Goal: Information Seeking & Learning: Learn about a topic

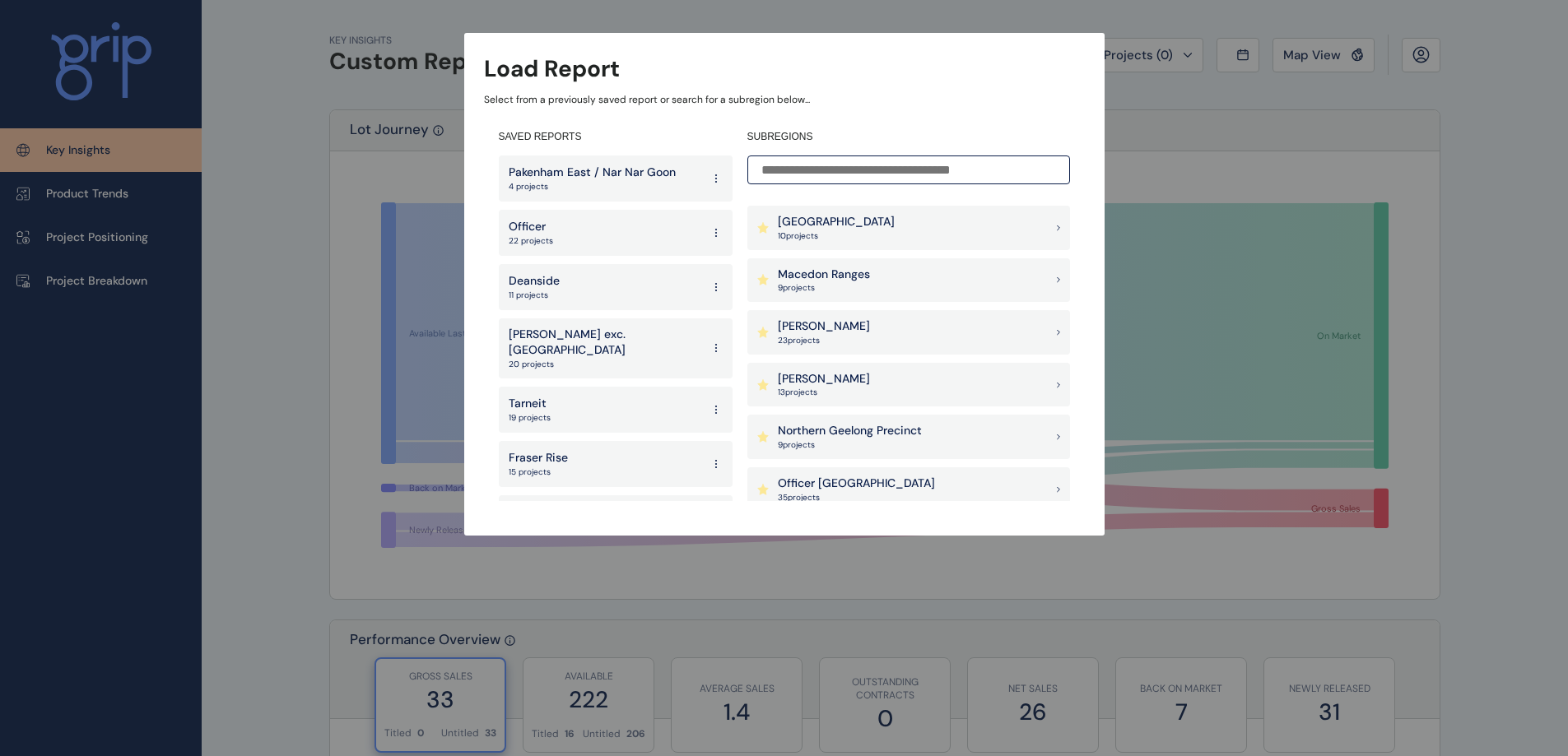
scroll to position [905, 0]
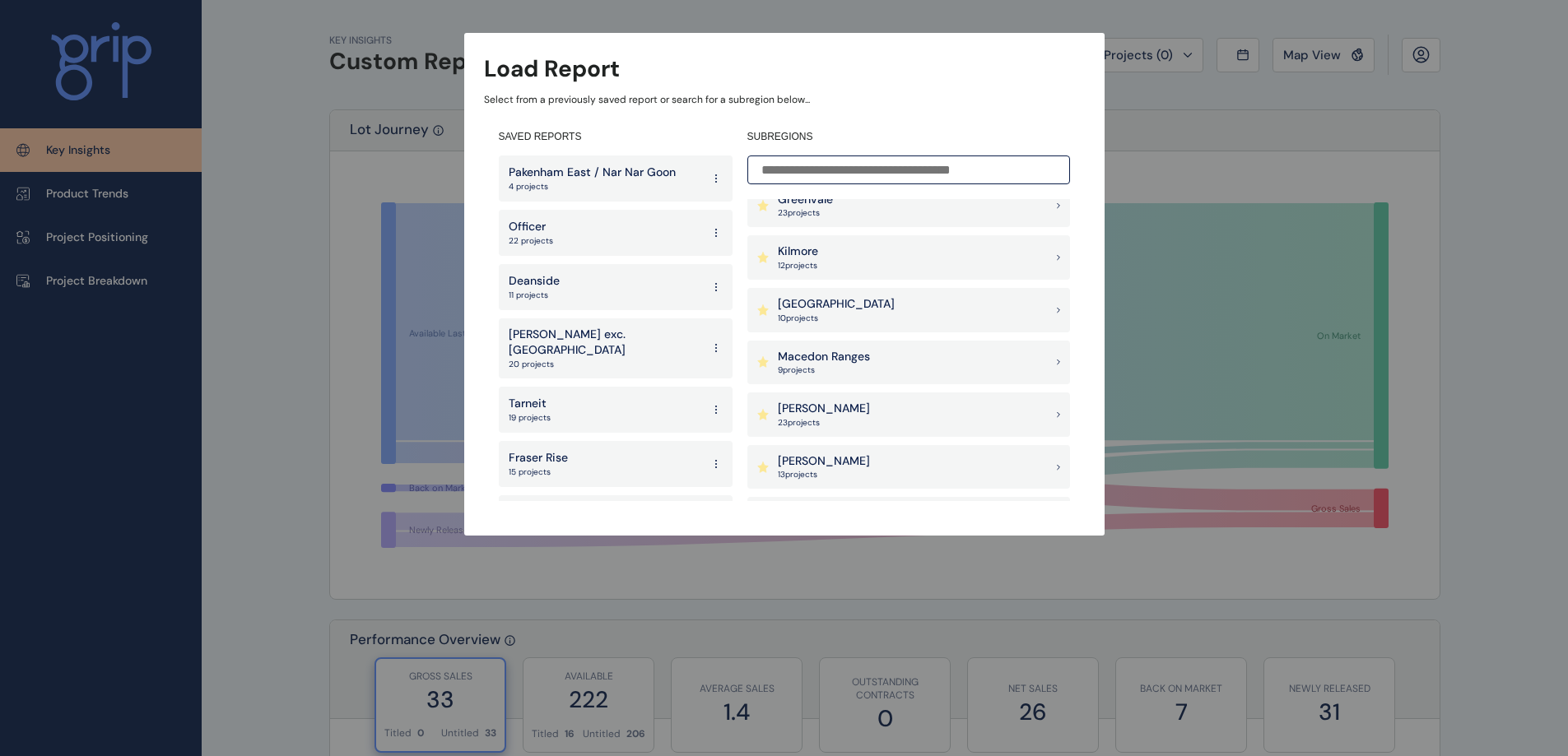
click at [873, 315] on div "Latrobe Valley 10 project s" at bounding box center [909, 310] width 323 height 45
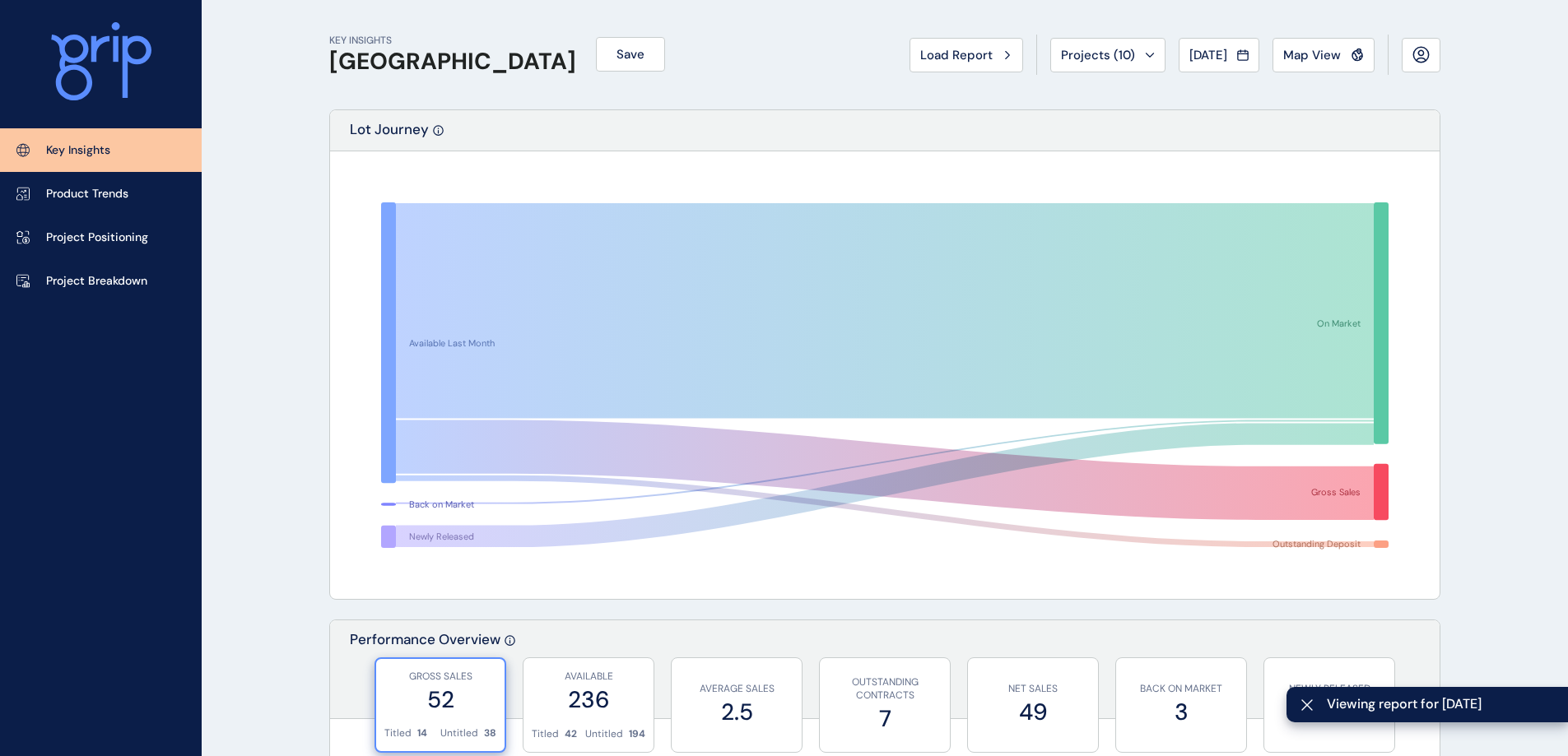
click at [617, 54] on span "Save" at bounding box center [630, 54] width 28 height 16
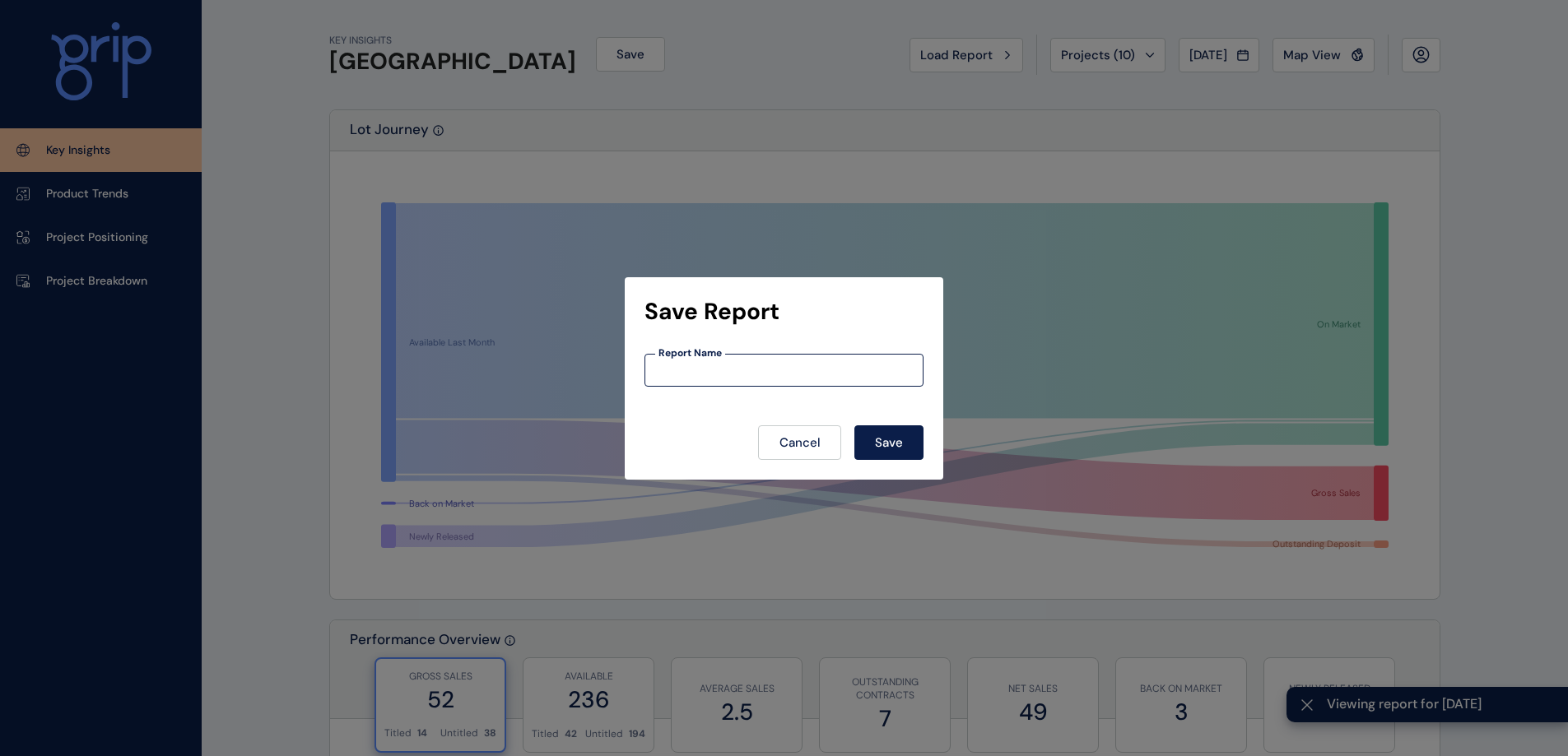
click at [820, 369] on input at bounding box center [784, 369] width 277 height 14
type input "**********"
click at [854, 425] on button "Save" at bounding box center [889, 443] width 69 height 34
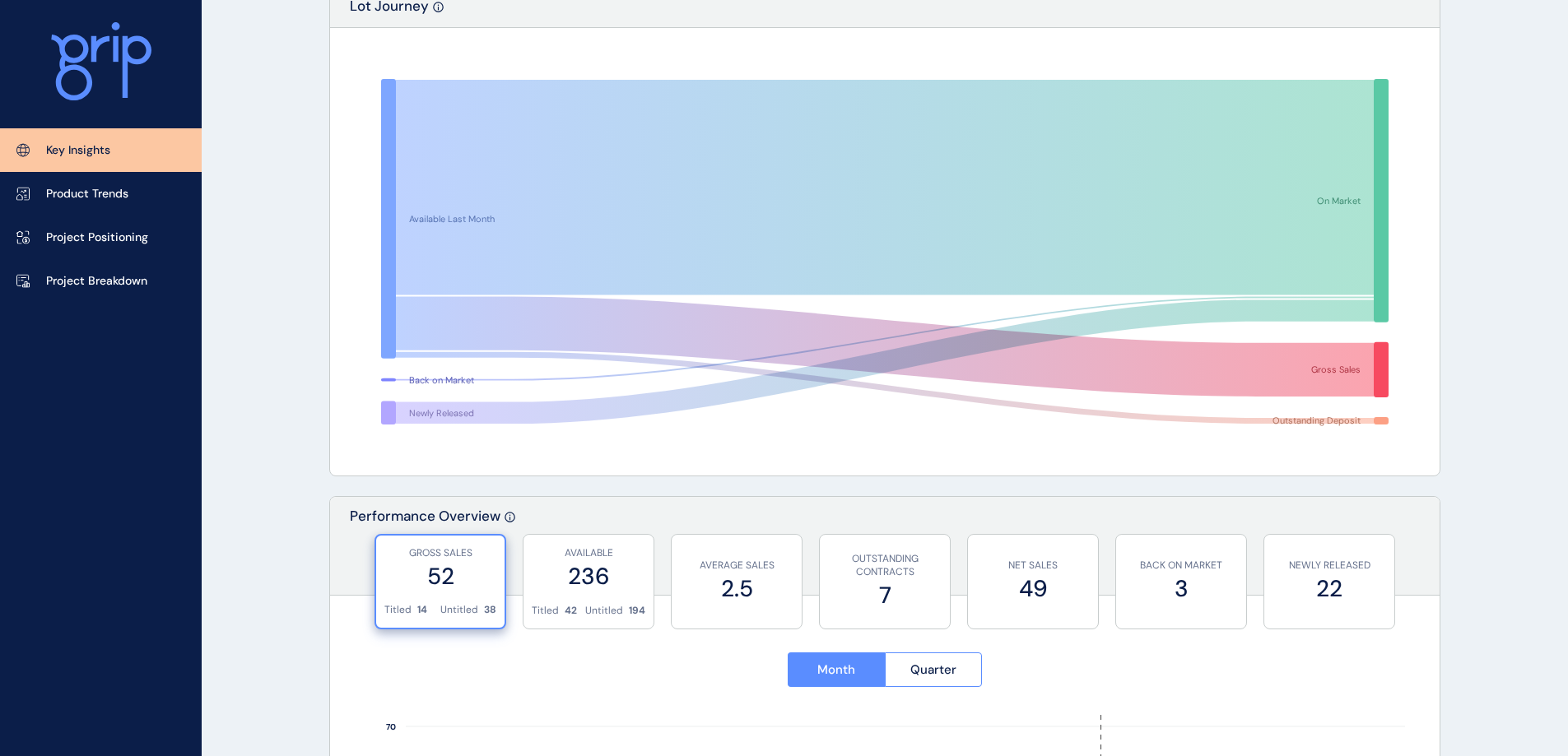
scroll to position [83, 0]
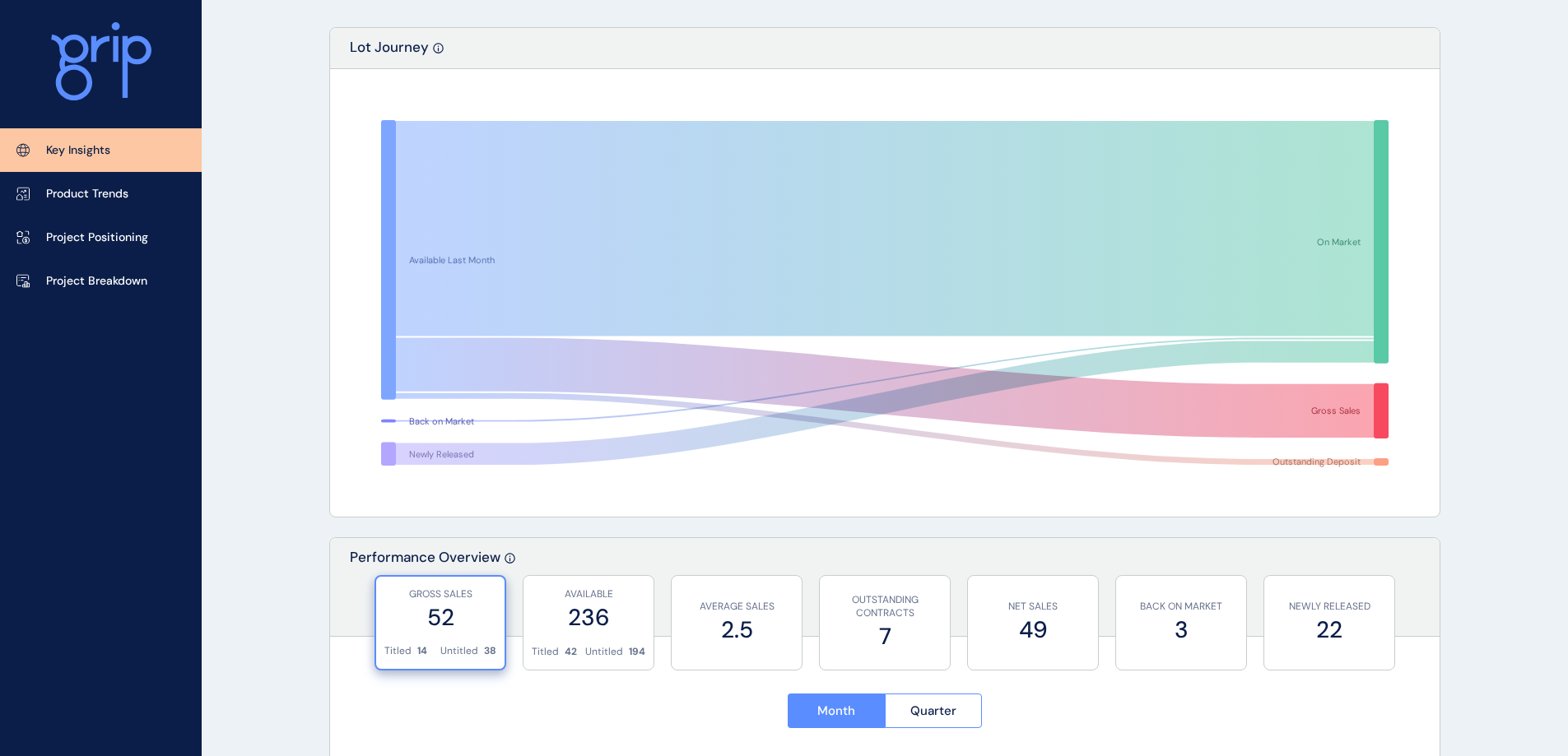
click at [118, 274] on p "Project Breakdown" at bounding box center [97, 281] width 102 height 16
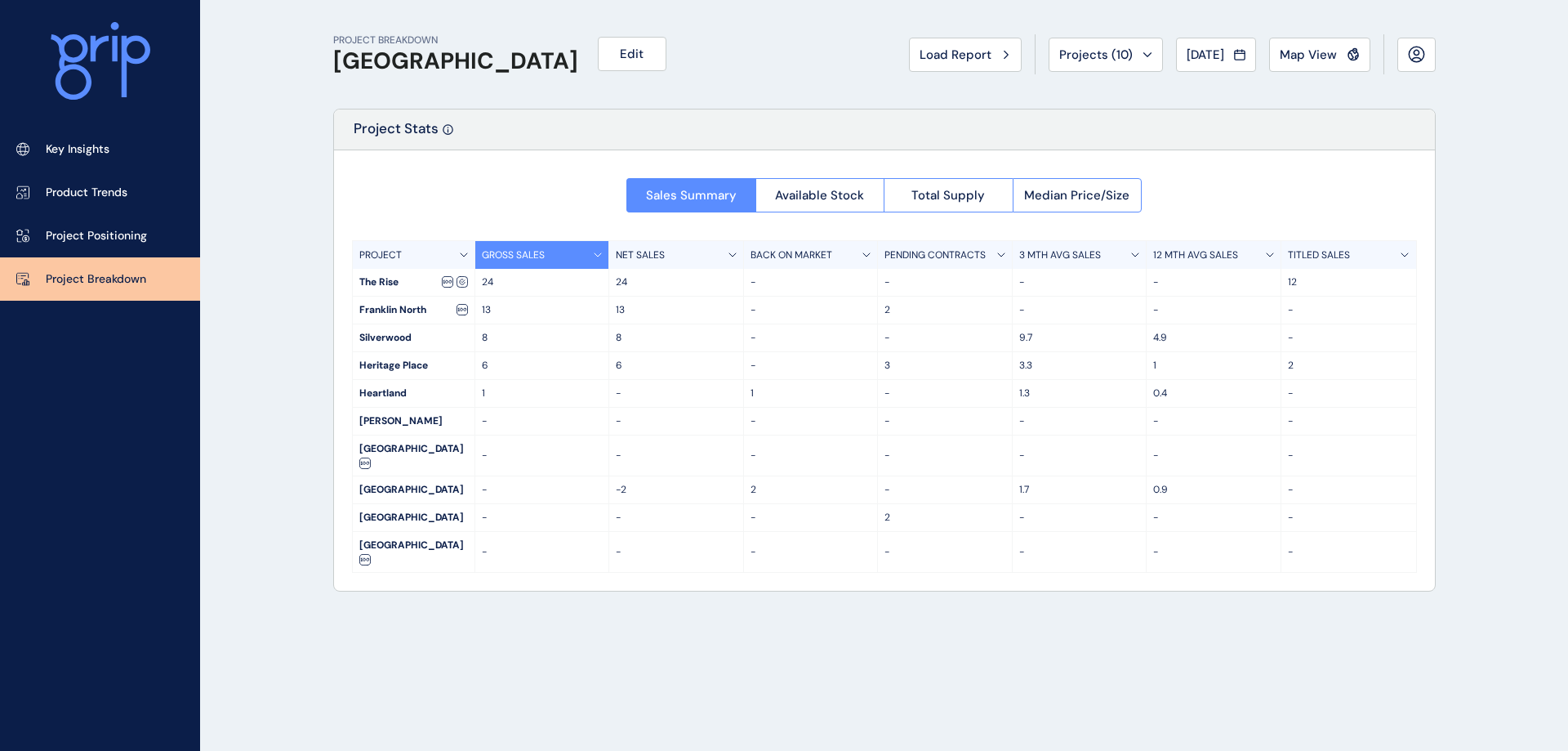
click at [812, 186] on button "Available Stock" at bounding box center [819, 195] width 129 height 34
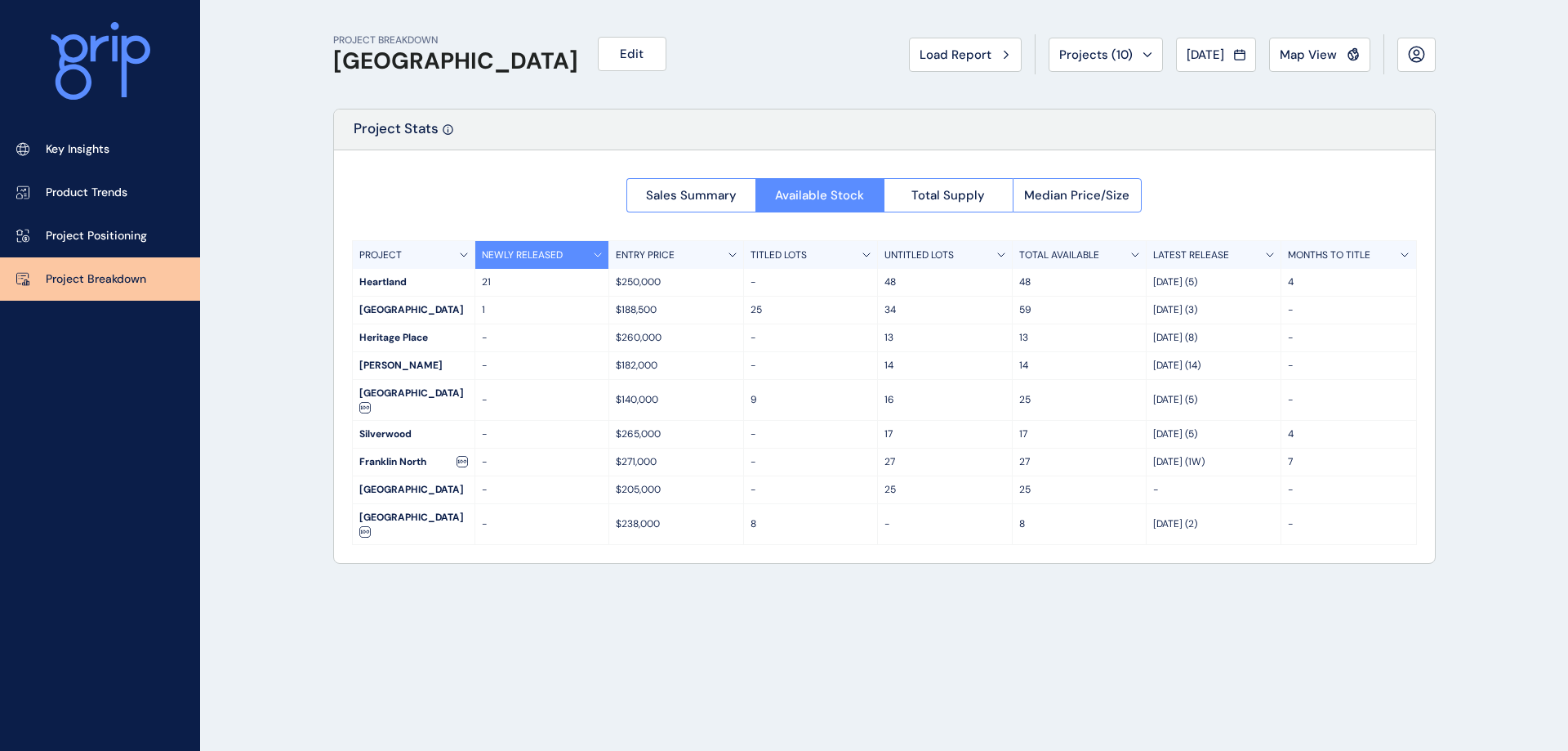
click at [948, 196] on span "Total Supply" at bounding box center [949, 194] width 74 height 16
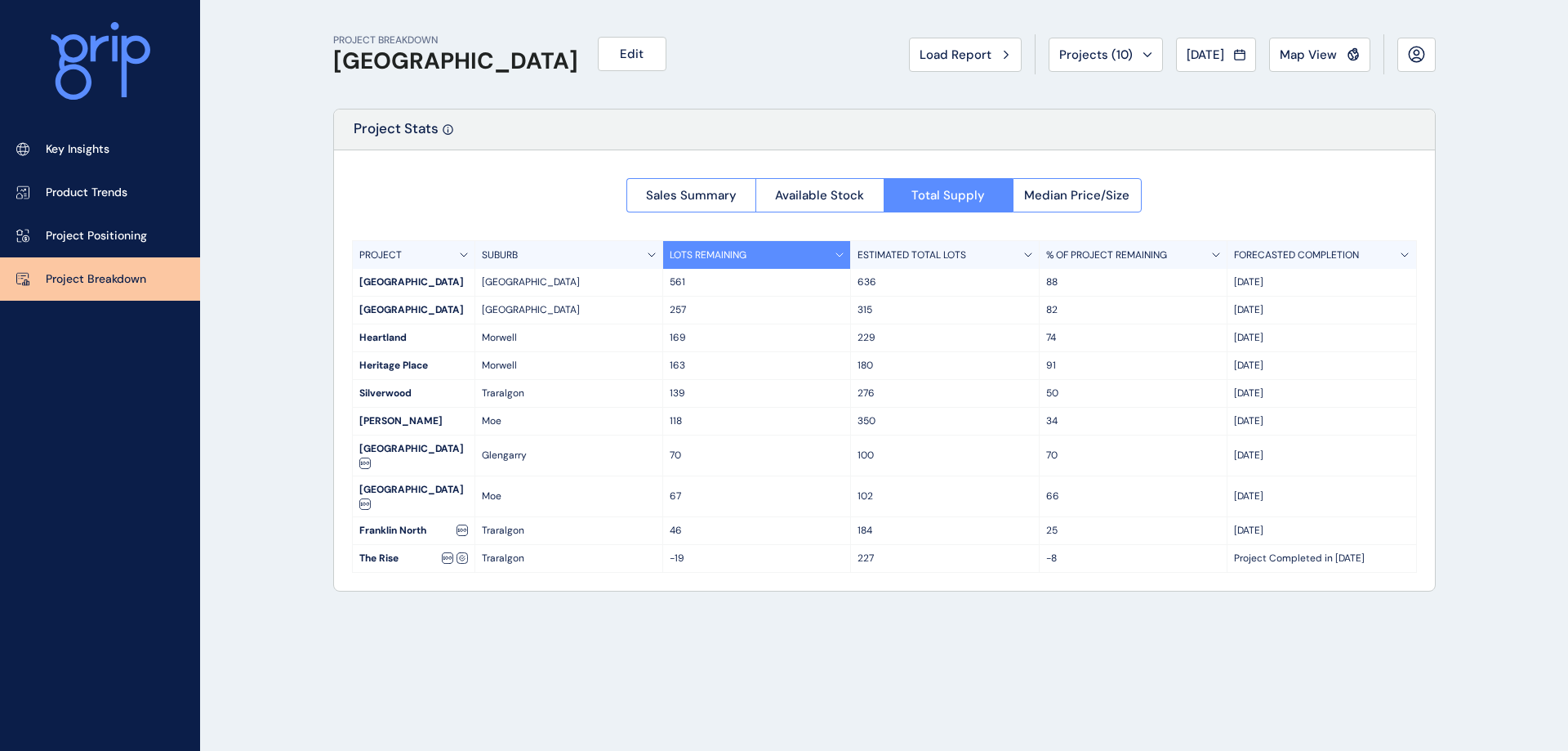
click at [107, 147] on p "Key Insights" at bounding box center [78, 149] width 64 height 16
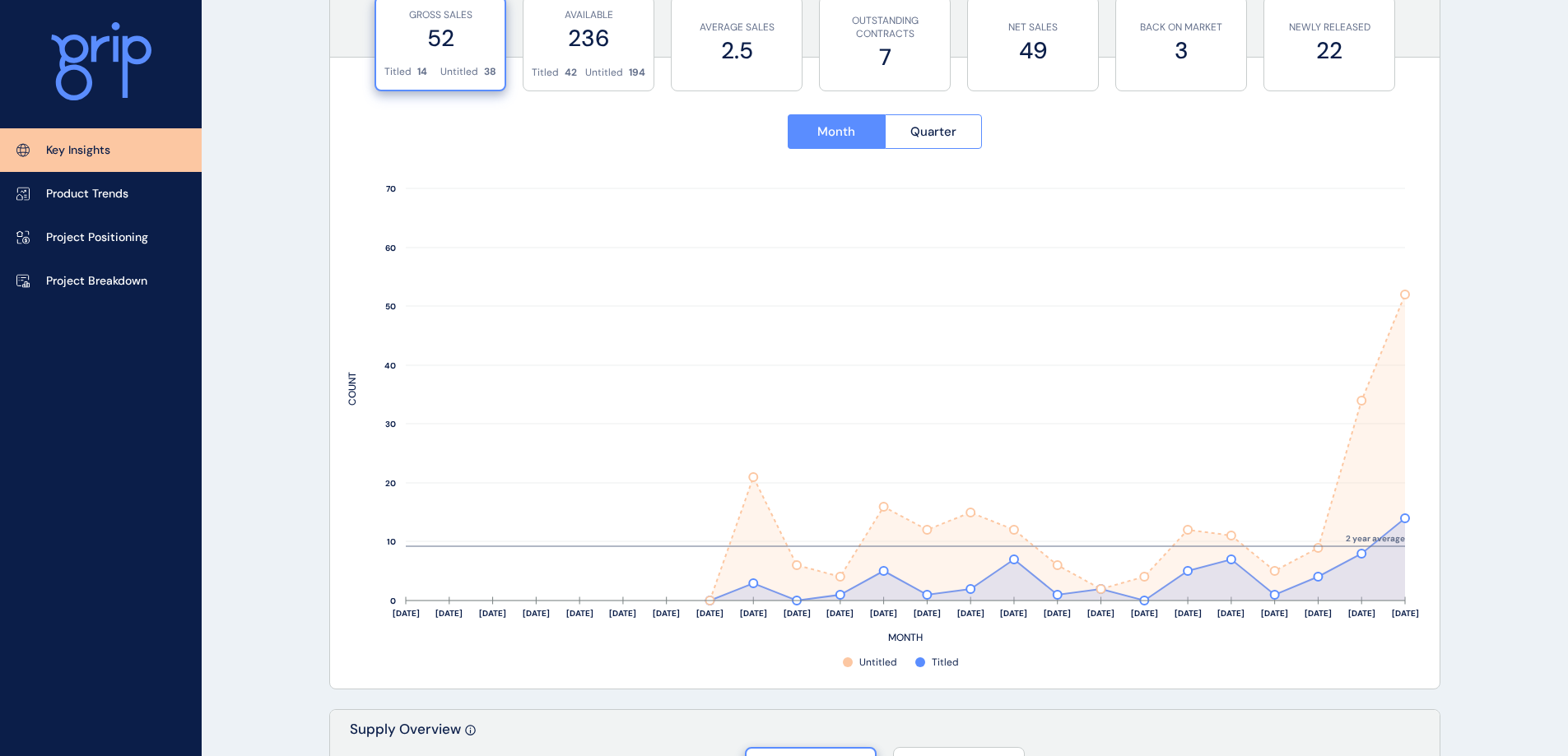
scroll to position [658, 0]
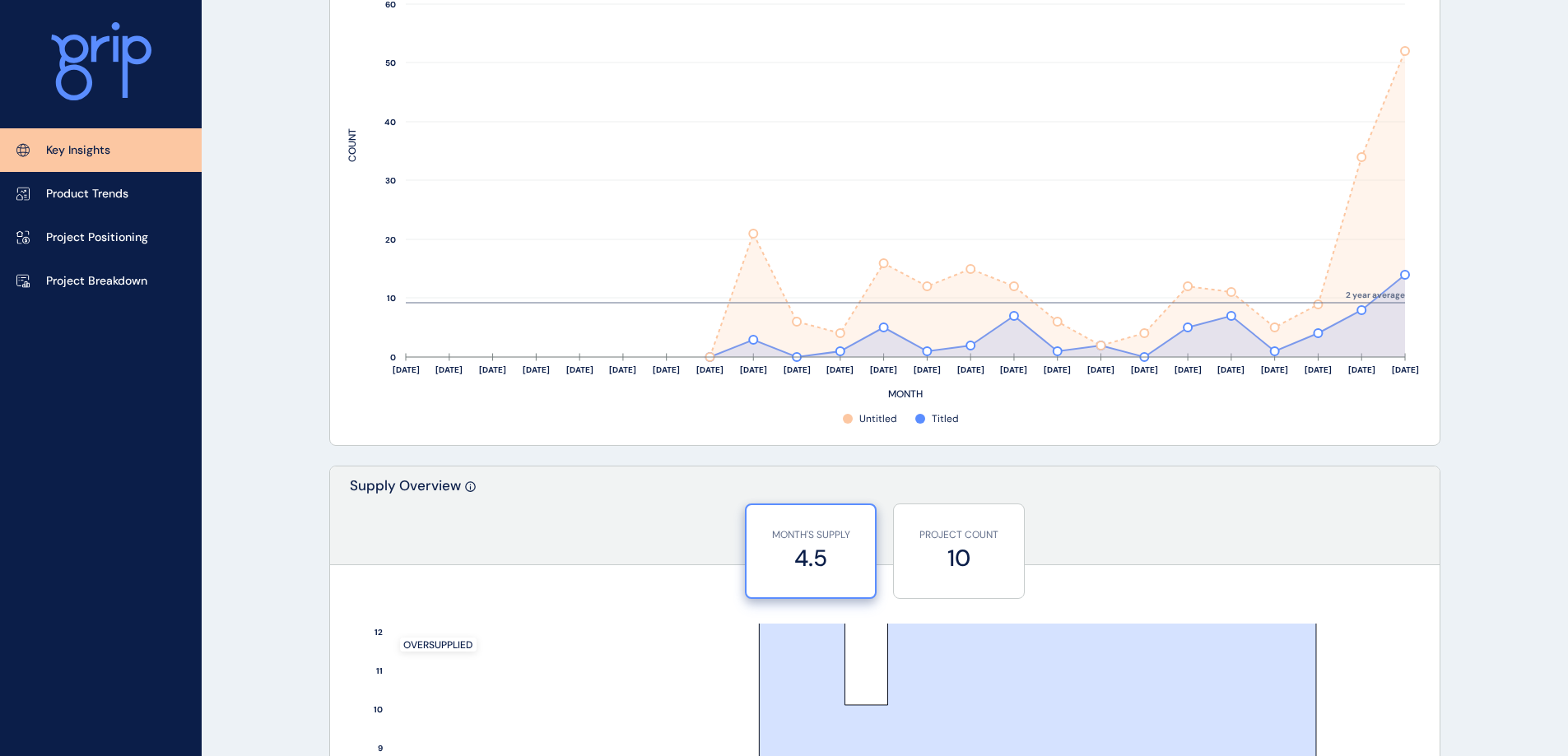
click at [77, 402] on div "Key Insights Product Trends Project Positioning Project Breakdown" at bounding box center [101, 378] width 201 height 756
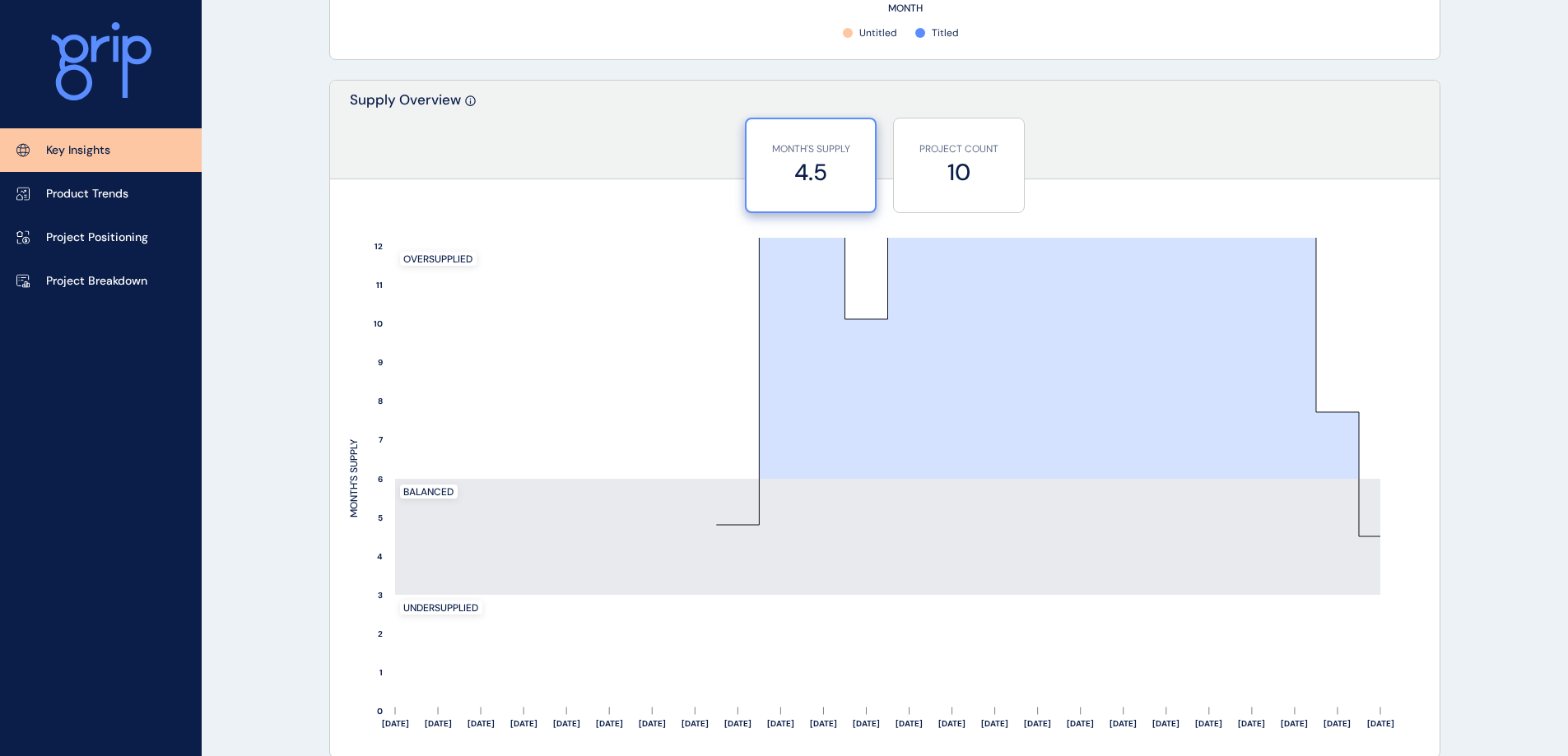
scroll to position [1316, 0]
